Goal: Task Accomplishment & Management: Complete application form

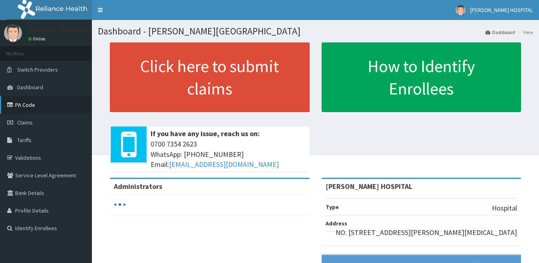
click at [28, 106] on link "PA Code" at bounding box center [46, 105] width 92 height 18
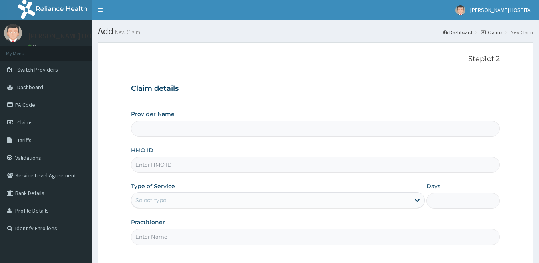
type input "[PERSON_NAME] HOSPITAL"
click at [153, 167] on input "HMO ID" at bounding box center [315, 165] width 369 height 16
paste input "CHL/11185/B"
type input "CHL/11185/B"
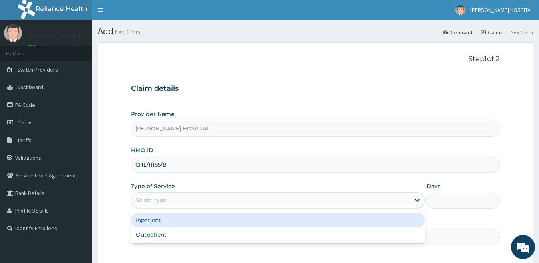
click at [155, 201] on div "Select type" at bounding box center [150, 200] width 31 height 8
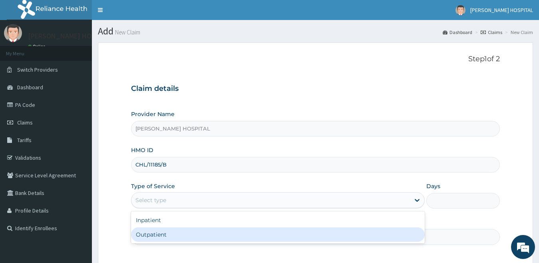
click at [149, 240] on div "Outpatient" at bounding box center [278, 234] width 294 height 14
type input "1"
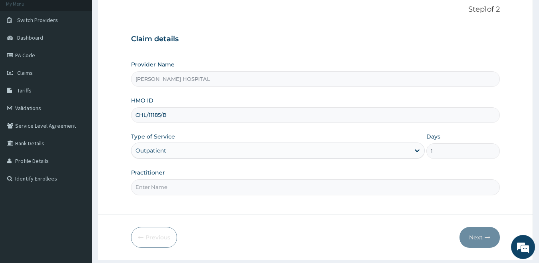
scroll to position [56, 0]
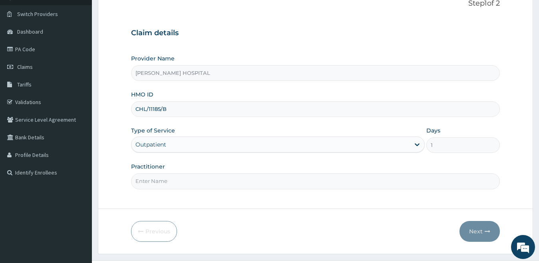
click at [268, 185] on input "Practitioner" at bounding box center [315, 181] width 369 height 16
type input "g"
type input "d"
type input "DR T OKOYE"
click at [480, 225] on button "Next" at bounding box center [480, 231] width 40 height 21
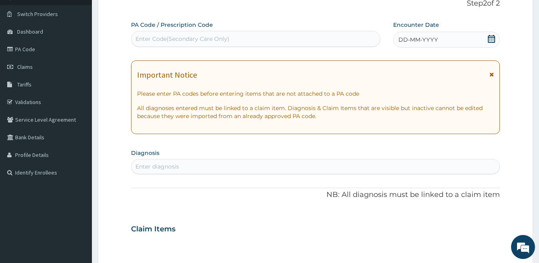
click at [489, 42] on icon at bounding box center [491, 39] width 7 height 8
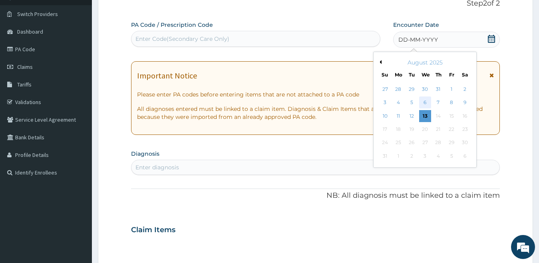
click at [422, 107] on div "6" at bounding box center [425, 103] width 12 height 12
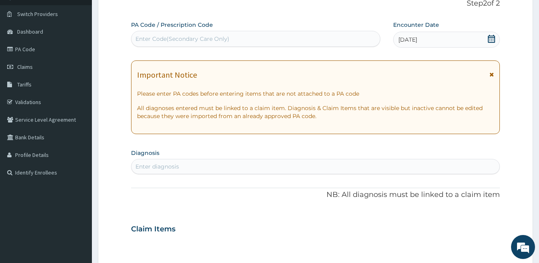
click at [239, 41] on div "Enter Code(Secondary Care Only)" at bounding box center [255, 38] width 249 height 13
paste input "PA/DBE969"
type input "PA/DBE969"
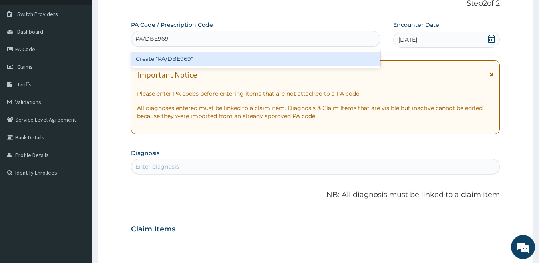
click at [223, 58] on div "Create "PA/DBE969"" at bounding box center [255, 59] width 249 height 14
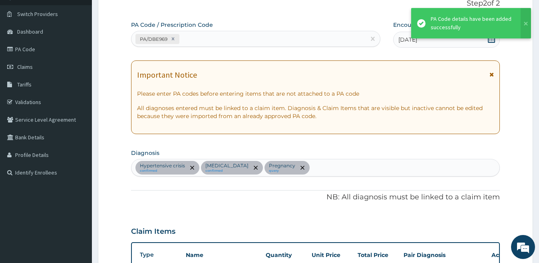
scroll to position [291, 0]
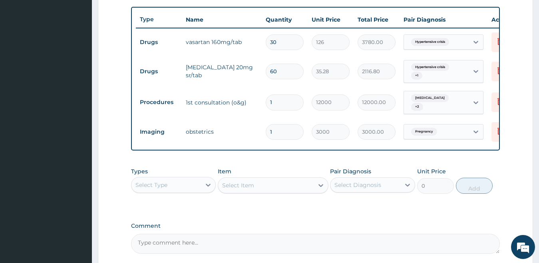
drag, startPoint x: 363, startPoint y: 72, endPoint x: 378, endPoint y: 74, distance: 14.9
click at [378, 74] on input "2116.80" at bounding box center [377, 72] width 38 height 16
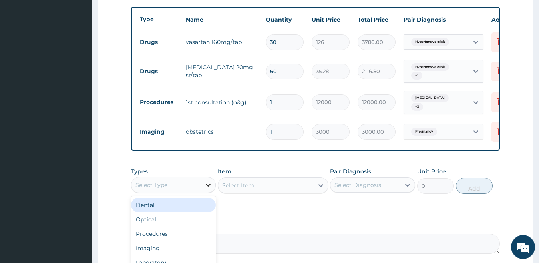
click at [213, 187] on div at bounding box center [208, 184] width 14 height 14
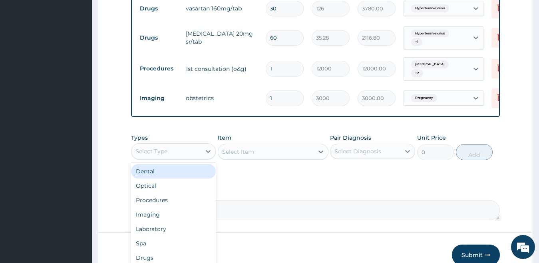
scroll to position [372, 0]
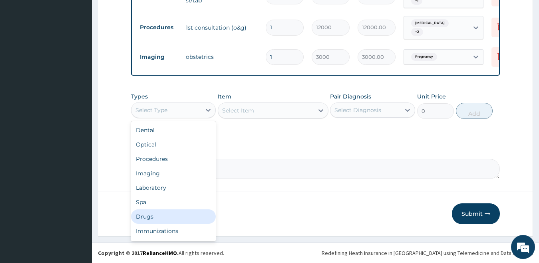
drag, startPoint x: 544, startPoint y: 246, endPoint x: 167, endPoint y: 213, distance: 378.7
click at [167, 213] on div "Drugs" at bounding box center [173, 216] width 85 height 14
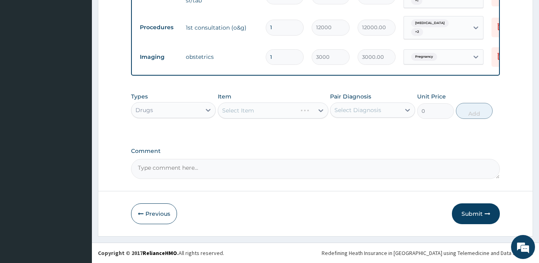
click at [256, 105] on div "Select Item" at bounding box center [273, 110] width 111 height 16
click at [256, 107] on div "Select Item" at bounding box center [266, 110] width 96 height 13
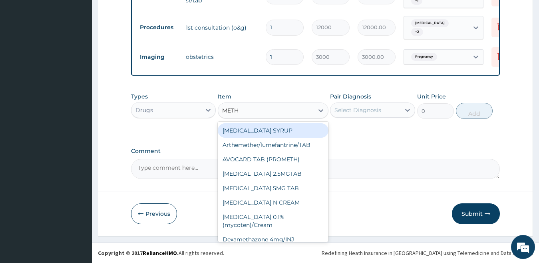
type input "METHY"
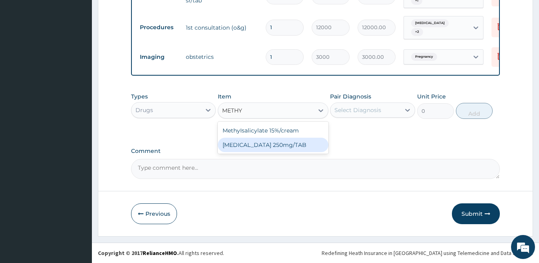
click at [288, 144] on div "METHYLDOPA 250mg/TAB" at bounding box center [273, 144] width 111 height 14
type input "18.9"
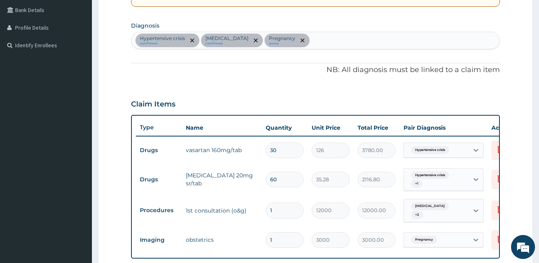
scroll to position [172, 0]
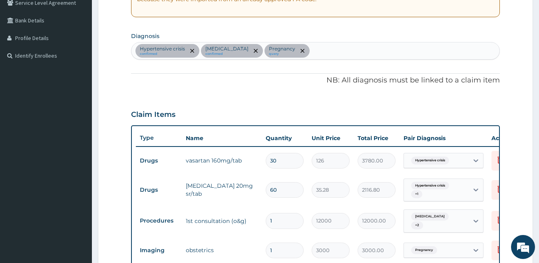
click at [344, 49] on div "Hypertensive crisis confirmed Hypertensive heart disease confirmed Pregnancy qu…" at bounding box center [315, 50] width 368 height 17
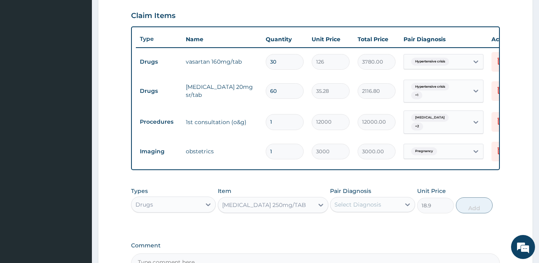
scroll to position [269, 0]
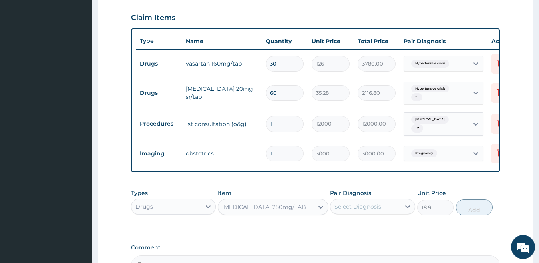
click at [243, 208] on div "METHYLDOPA 250mg/TAB" at bounding box center [266, 206] width 96 height 13
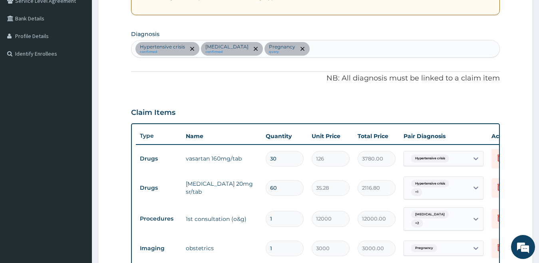
scroll to position [165, 0]
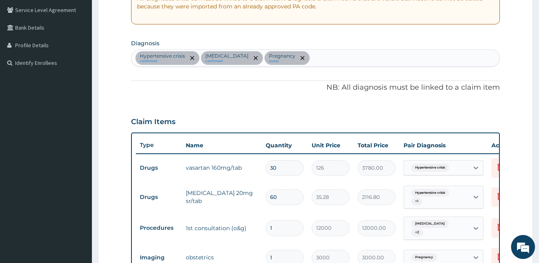
click at [352, 65] on div "Hypertensive crisis confirmed Hypertensive heart disease confirmed Pregnancy qu…" at bounding box center [315, 58] width 368 height 17
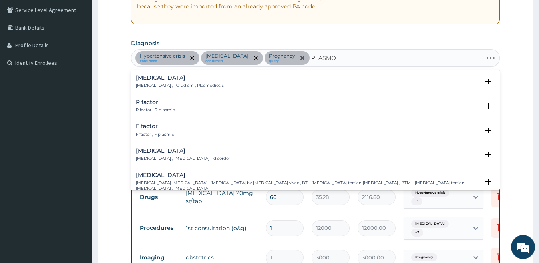
type input "PLASMOD"
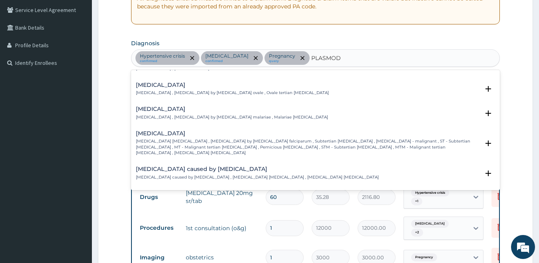
scroll to position [48, 0]
click at [486, 139] on icon "open select status" at bounding box center [489, 142] width 6 height 6
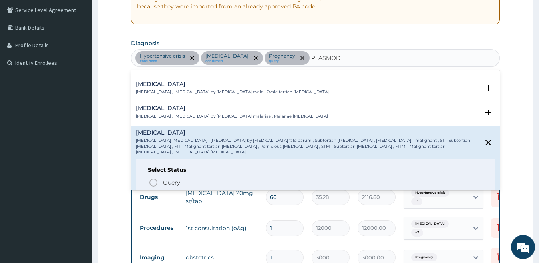
click at [153, 192] on icon "status option filled" at bounding box center [154, 197] width 10 height 10
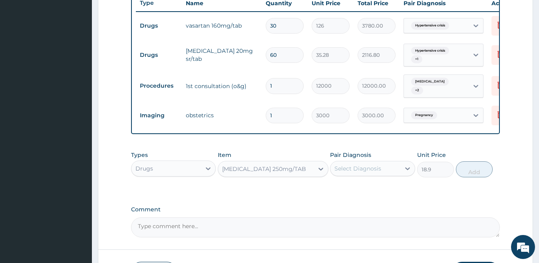
scroll to position [372, 0]
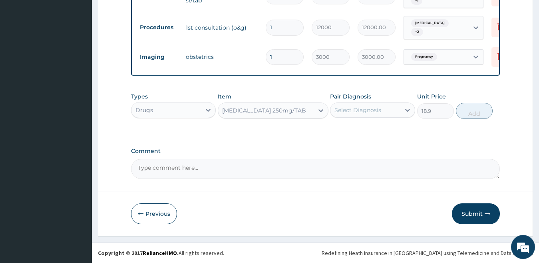
click at [253, 108] on div "METHYLDOPA 250mg/TAB" at bounding box center [264, 110] width 84 height 8
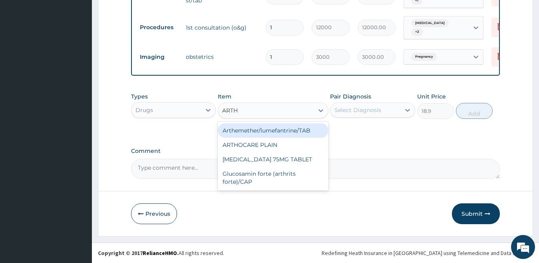
scroll to position [0, 0]
type input "ARTHR"
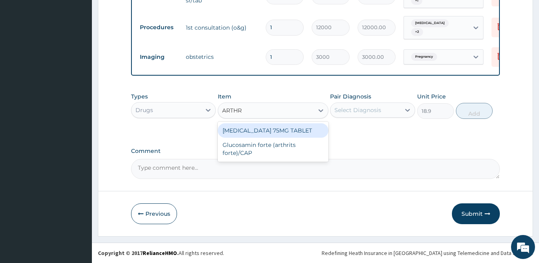
click at [265, 133] on div "ARTHROTEC 75MG TABLET" at bounding box center [273, 130] width 111 height 14
type input "128.52"
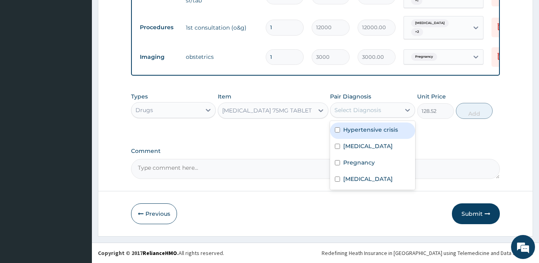
click at [356, 109] on div "Select Diagnosis" at bounding box center [357, 110] width 47 height 8
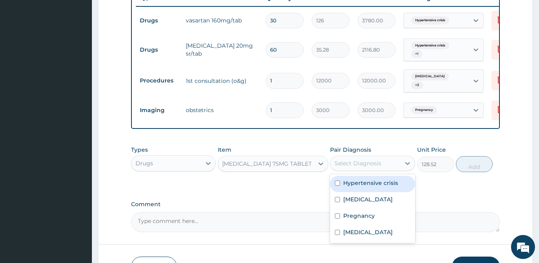
scroll to position [336, 0]
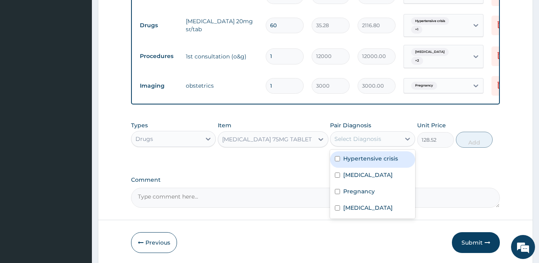
click at [268, 143] on div "ARTHROTEC 75MG TABLET" at bounding box center [267, 139] width 90 height 8
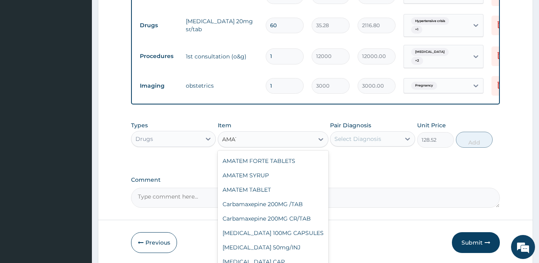
scroll to position [0, 0]
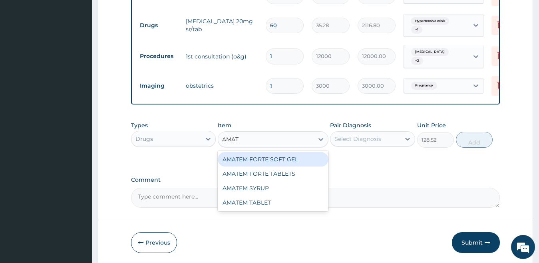
type input "AMATE"
click at [284, 166] on div "AMATEM FORTE SOFT GEL" at bounding box center [273, 159] width 111 height 14
type input "277.2"
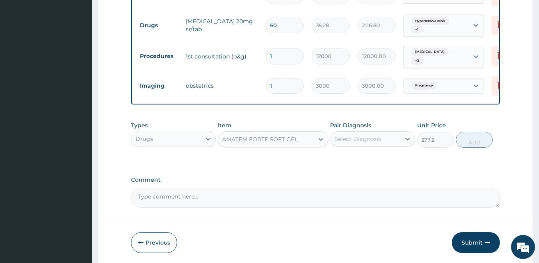
click at [270, 143] on div "AMATEM FORTE SOFT GEL" at bounding box center [260, 139] width 76 height 8
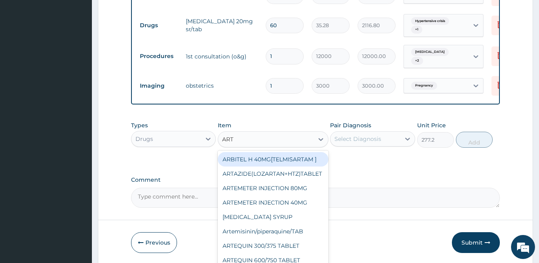
type input "ARTE"
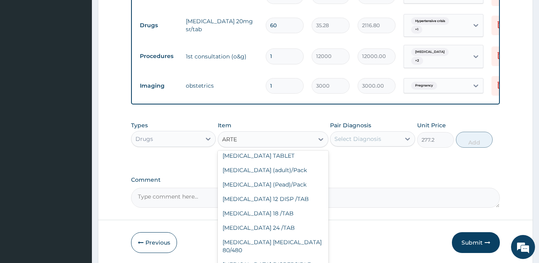
scroll to position [150, 0]
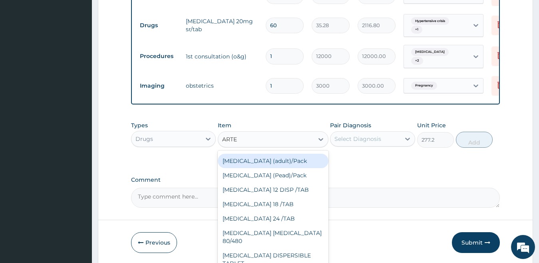
click at [290, 168] on div "Coartem (adult)/Pack" at bounding box center [273, 160] width 111 height 14
type input "1638"
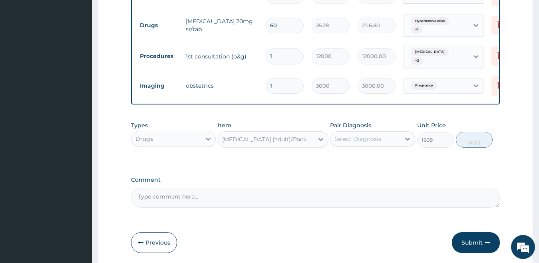
click at [270, 141] on div "Coartem (adult)/Pack" at bounding box center [264, 139] width 84 height 8
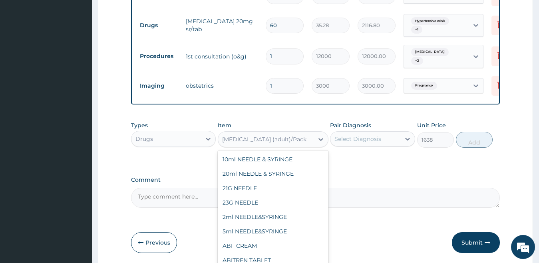
scroll to position [7358, 0]
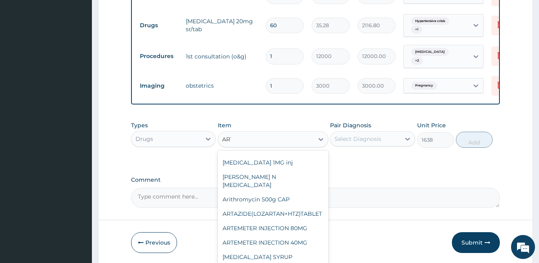
type input "ARTE"
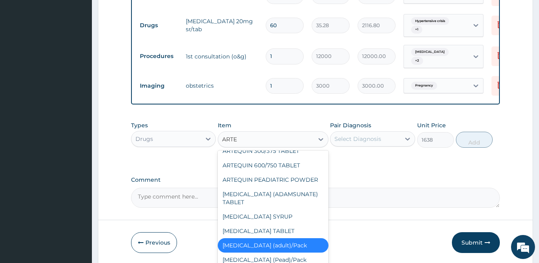
scroll to position [68, 0]
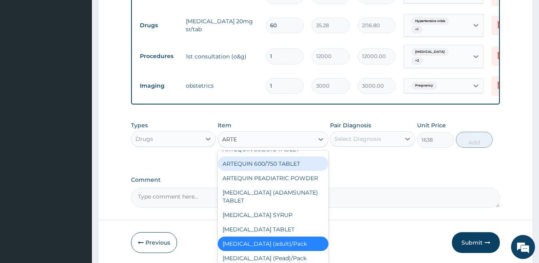
click at [288, 171] on div "ARTEQUIN 600/750 TABLET" at bounding box center [273, 163] width 111 height 14
type input "378"
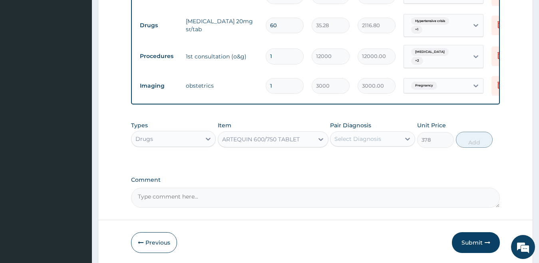
click at [339, 143] on div "Select Diagnosis" at bounding box center [357, 139] width 47 height 8
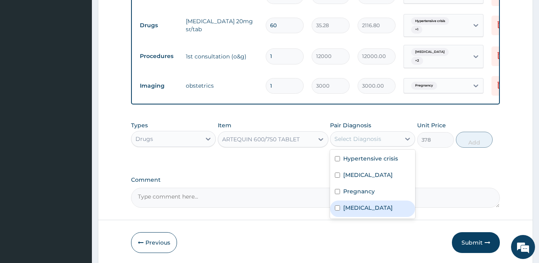
click at [346, 211] on label "Falciparum malaria" at bounding box center [368, 207] width 50 height 8
checkbox input "true"
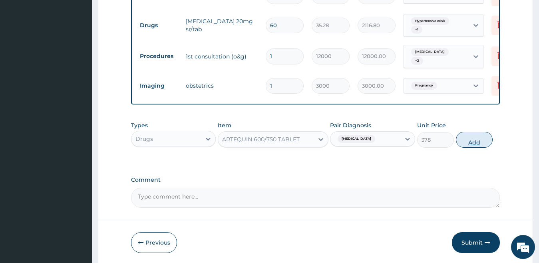
click at [476, 147] on button "Add" at bounding box center [474, 139] width 37 height 16
type input "0"
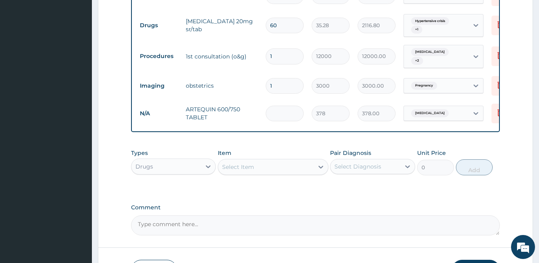
type input "0.00"
type input "6"
type input "2268.00"
type input "6"
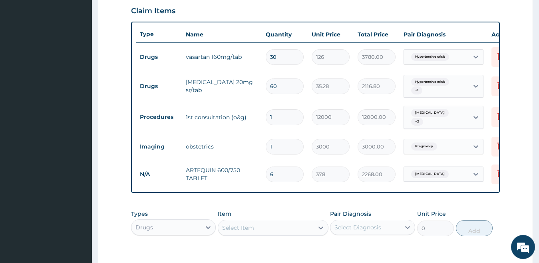
scroll to position [273, 0]
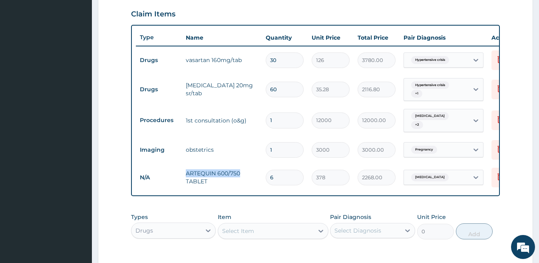
drag, startPoint x: 185, startPoint y: 176, endPoint x: 243, endPoint y: 175, distance: 57.6
click at [243, 175] on td "ARTEQUIN 600/750 TABLET" at bounding box center [222, 177] width 80 height 24
copy td "ARTEQUIN 600/750"
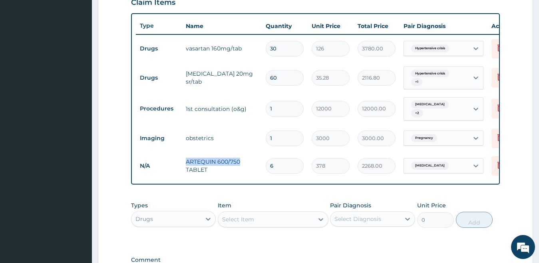
scroll to position [283, 0]
drag, startPoint x: 362, startPoint y: 51, endPoint x: 375, endPoint y: 54, distance: 13.5
click at [375, 54] on input "3780.00" at bounding box center [377, 50] width 38 height 16
click at [237, 228] on div "Select Item" at bounding box center [273, 220] width 111 height 16
click at [205, 223] on icon at bounding box center [208, 219] width 8 height 8
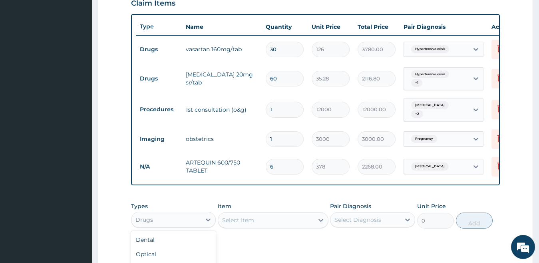
click at [250, 219] on div "Select Item" at bounding box center [273, 220] width 111 height 16
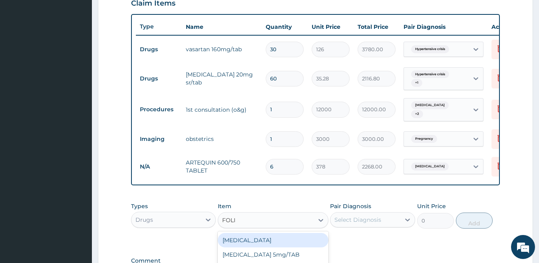
type input "FOLIC"
click at [255, 241] on div "FOLIC ACID" at bounding box center [273, 240] width 111 height 14
type input "6"
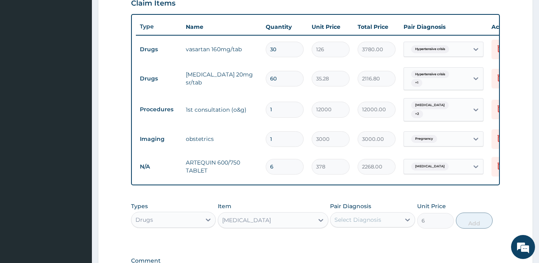
click at [282, 219] on div "FOLIC ACID" at bounding box center [273, 220] width 111 height 16
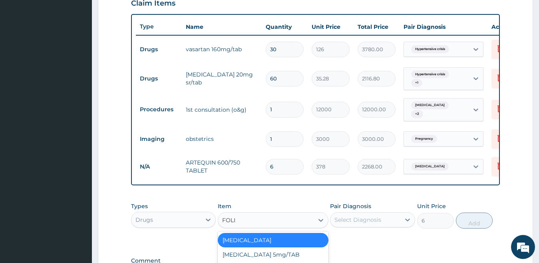
type input "FOLIC"
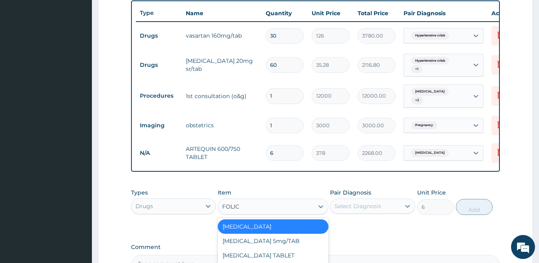
scroll to position [337, 0]
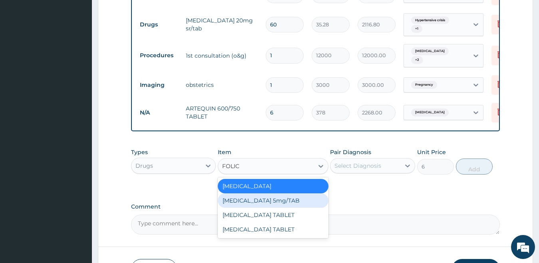
click at [237, 207] on div "FOLIC acid 5mg/TAB" at bounding box center [273, 200] width 111 height 14
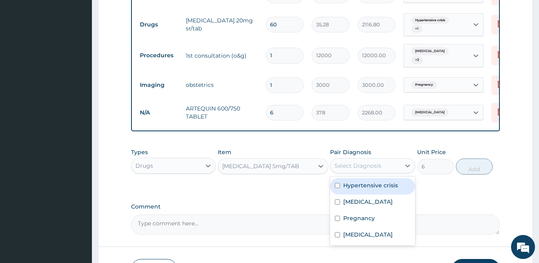
click at [355, 169] on div "Select Diagnosis" at bounding box center [357, 165] width 47 height 8
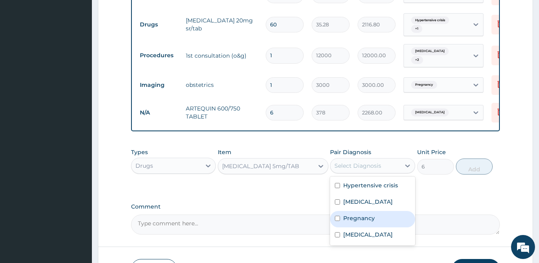
click at [336, 221] on input "checkbox" at bounding box center [337, 217] width 5 height 5
checkbox input "true"
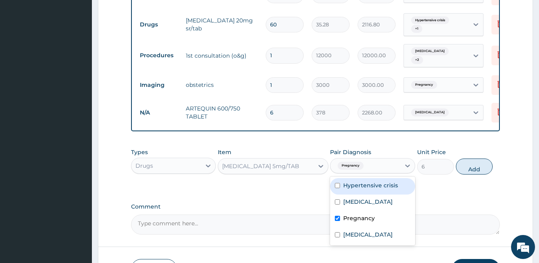
drag, startPoint x: 339, startPoint y: 211, endPoint x: 339, endPoint y: 191, distance: 20.4
click at [339, 191] on div "Hypertensive crisis Hypertensive heart disease Pregnancy Falciparum malaria" at bounding box center [372, 210] width 85 height 69
click at [339, 188] on input "checkbox" at bounding box center [337, 185] width 5 height 5
click at [341, 194] on div "Hypertensive crisis" at bounding box center [372, 186] width 85 height 16
checkbox input "false"
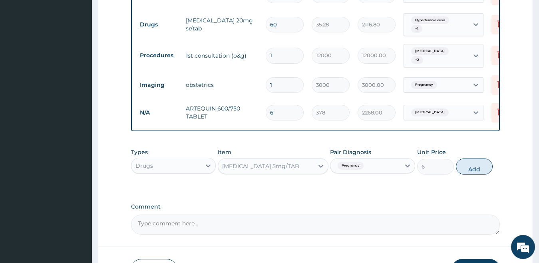
click at [432, 174] on input "6" at bounding box center [435, 167] width 37 height 16
click at [469, 174] on button "Add" at bounding box center [474, 166] width 37 height 16
type input "0"
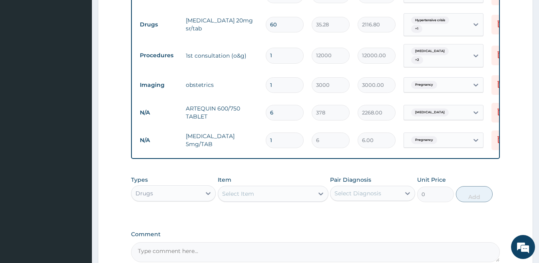
type input "0.00"
type input "9"
type input "54.00"
type input "90"
type input "540.00"
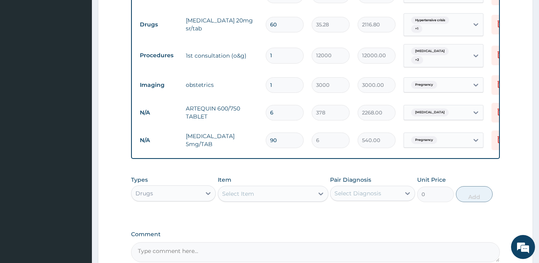
type input "90"
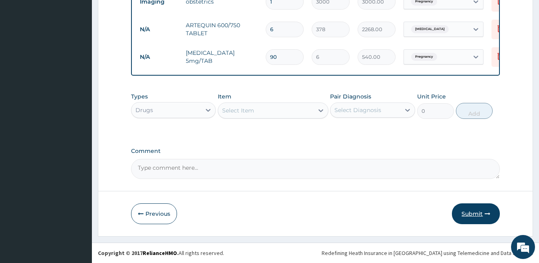
click at [469, 221] on button "Submit" at bounding box center [476, 213] width 48 height 21
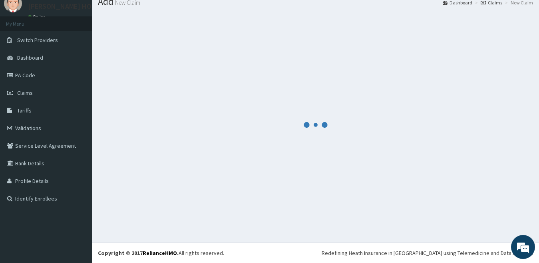
scroll to position [30, 0]
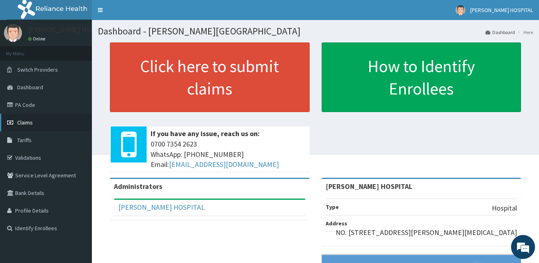
click at [31, 125] on span "Claims" at bounding box center [25, 122] width 16 height 7
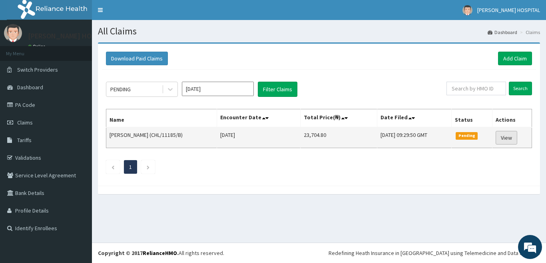
click at [514, 134] on link "View" at bounding box center [507, 138] width 22 height 14
